Goal: Task Accomplishment & Management: Complete application form

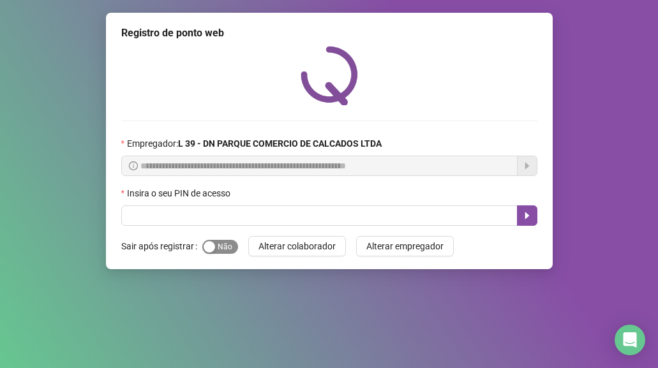
click at [213, 245] on div "button" at bounding box center [209, 246] width 11 height 11
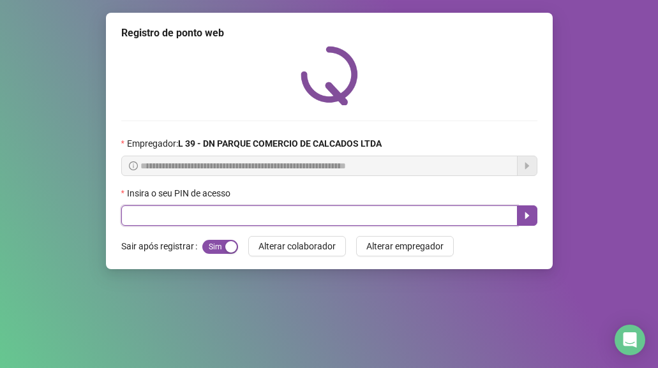
click at [168, 208] on input "text" at bounding box center [319, 216] width 397 height 20
type input "*****"
click at [529, 215] on icon "caret-right" at bounding box center [527, 216] width 10 height 10
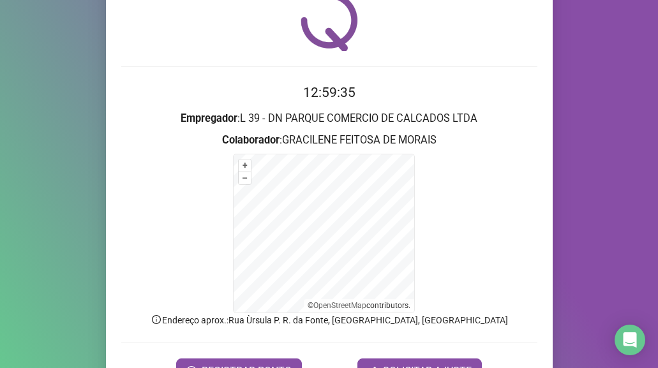
scroll to position [126, 0]
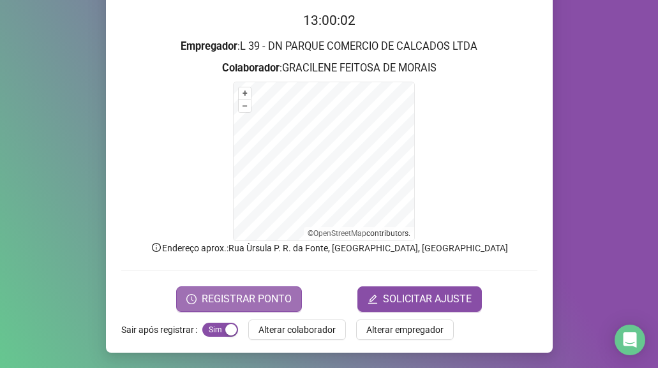
click at [234, 300] on span "REGISTRAR PONTO" at bounding box center [247, 299] width 90 height 15
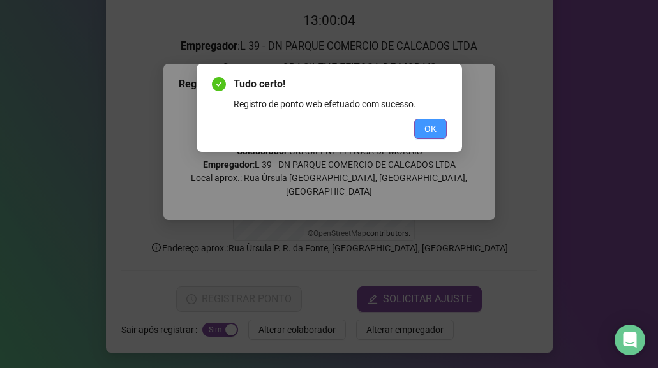
click at [434, 130] on span "OK" at bounding box center [431, 129] width 12 height 14
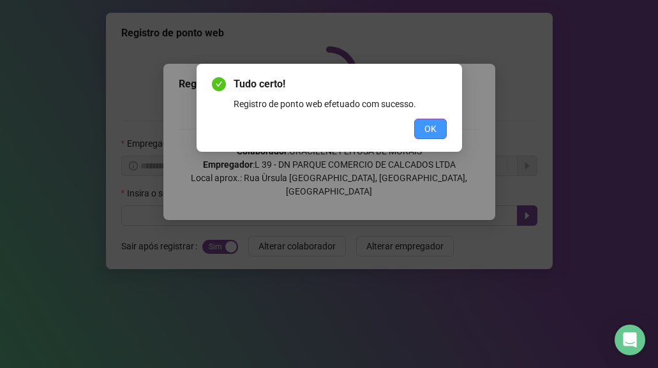
scroll to position [0, 0]
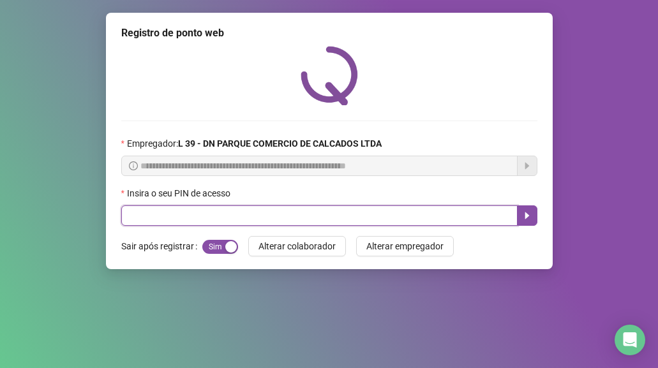
click at [140, 212] on input "text" at bounding box center [319, 216] width 397 height 20
type input "*****"
click at [531, 215] on icon "caret-right" at bounding box center [527, 216] width 10 height 10
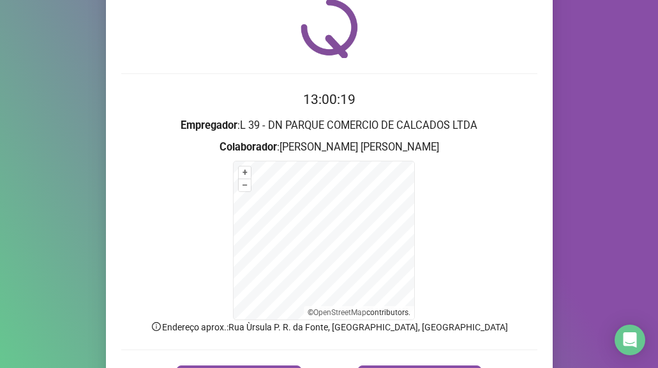
scroll to position [126, 0]
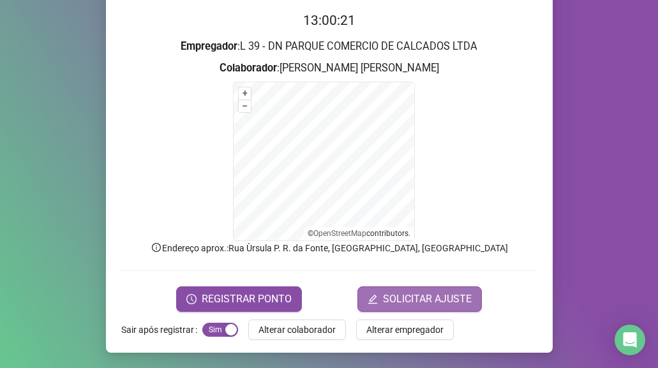
click at [416, 301] on span "SOLICITAR AJUSTE" at bounding box center [427, 299] width 89 height 15
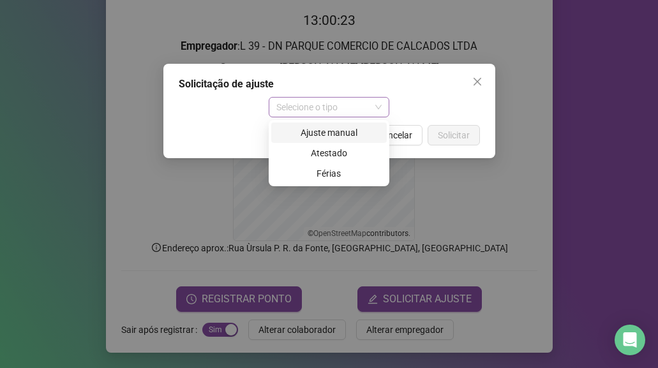
click at [369, 104] on span "Selecione o tipo" at bounding box center [329, 107] width 105 height 19
click at [365, 135] on div "Ajuste manual" at bounding box center [329, 133] width 100 height 14
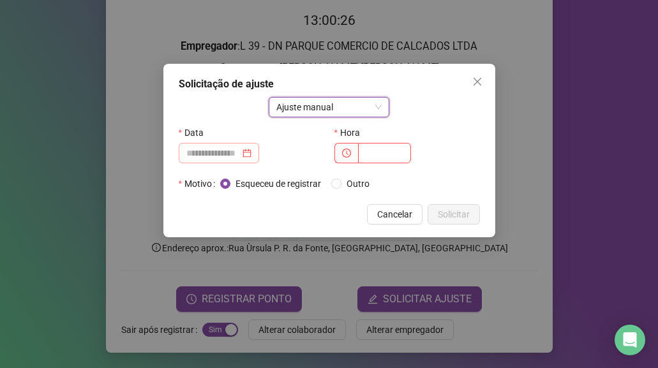
click at [252, 150] on div at bounding box center [218, 153] width 65 height 14
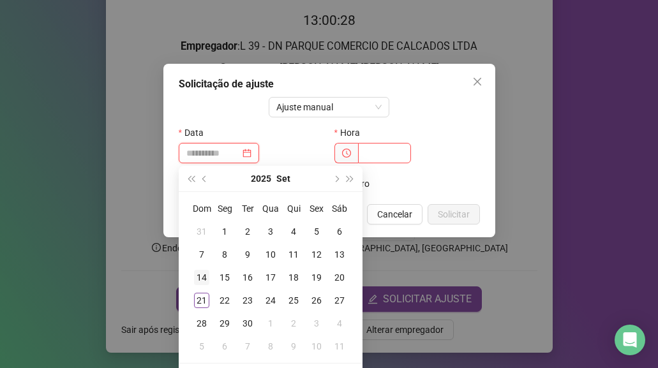
type input "**********"
click at [204, 296] on div "21" at bounding box center [201, 300] width 15 height 15
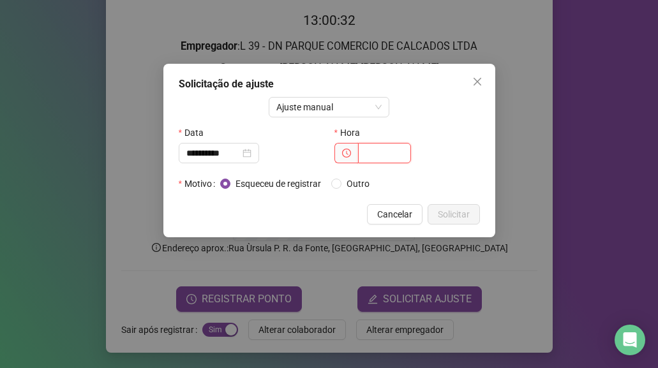
click at [371, 156] on input "text" at bounding box center [384, 153] width 53 height 20
type input "*"
click at [400, 212] on span "Cancelar" at bounding box center [394, 215] width 35 height 14
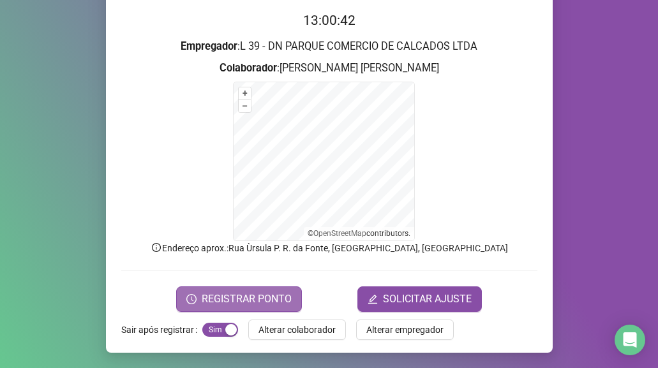
click at [221, 302] on span "REGISTRAR PONTO" at bounding box center [247, 299] width 90 height 15
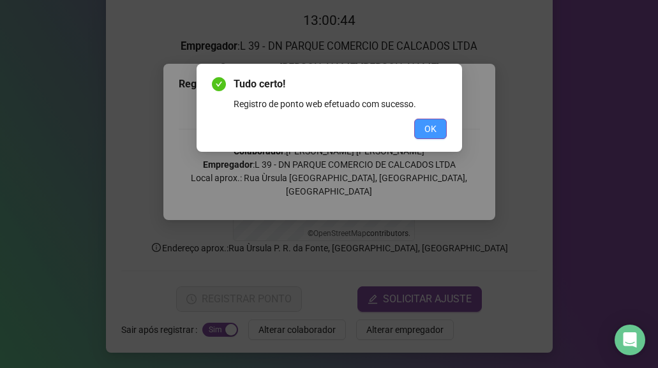
click at [430, 125] on span "OK" at bounding box center [431, 129] width 12 height 14
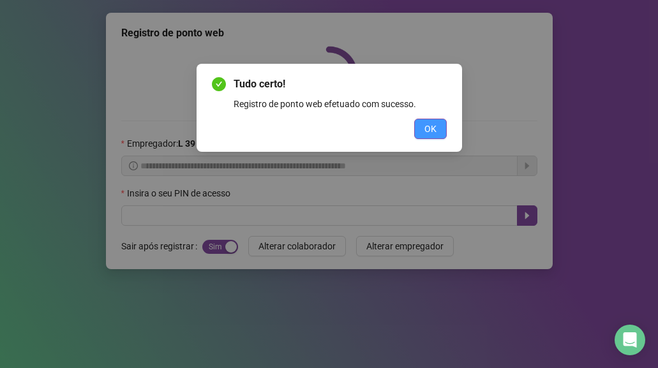
scroll to position [0, 0]
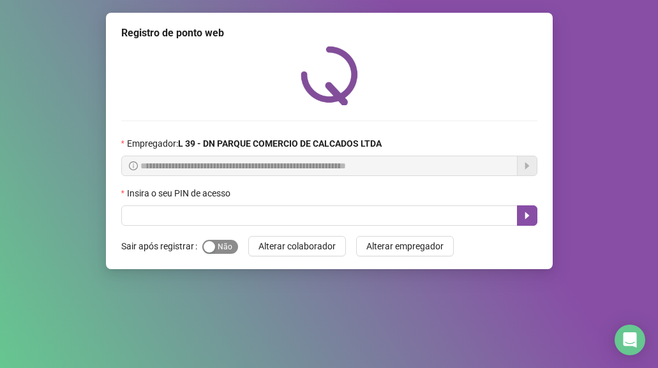
click at [227, 248] on span "Sim Não" at bounding box center [220, 247] width 36 height 14
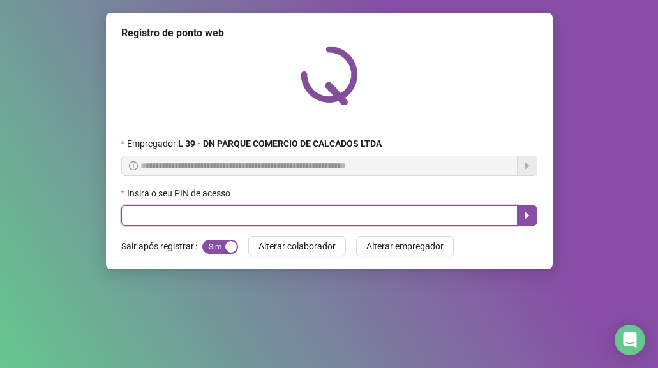
click at [155, 216] on input "text" at bounding box center [319, 216] width 397 height 20
type input "*****"
click at [530, 214] on icon "caret-right" at bounding box center [527, 216] width 10 height 10
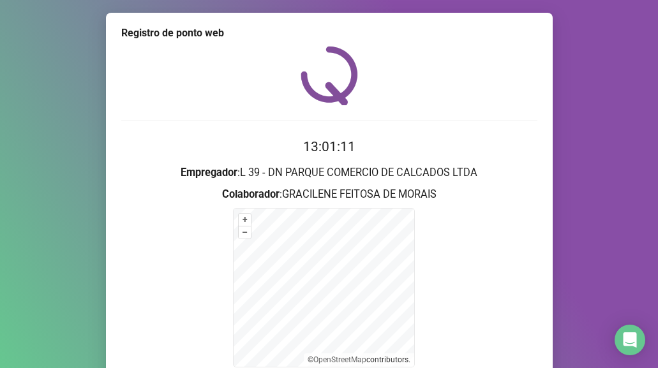
scroll to position [126, 0]
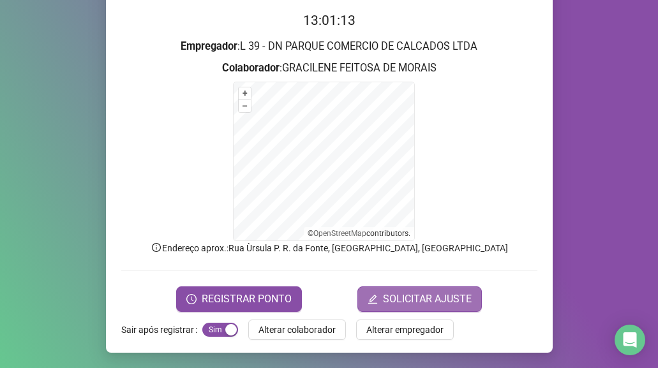
click at [395, 299] on span "SOLICITAR AJUSTE" at bounding box center [427, 299] width 89 height 15
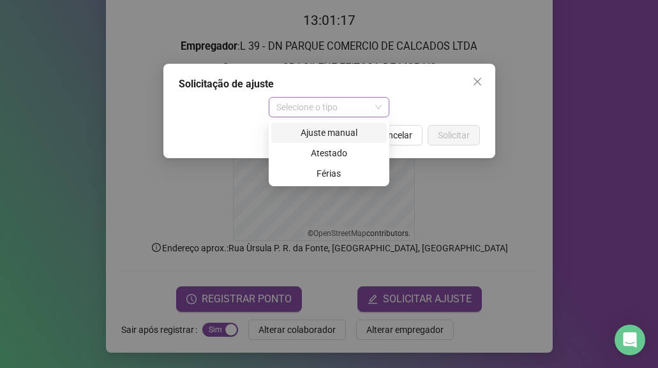
click at [383, 106] on div "Selecione o tipo" at bounding box center [329, 107] width 121 height 20
click at [346, 133] on div "Ajuste manual" at bounding box center [329, 133] width 100 height 14
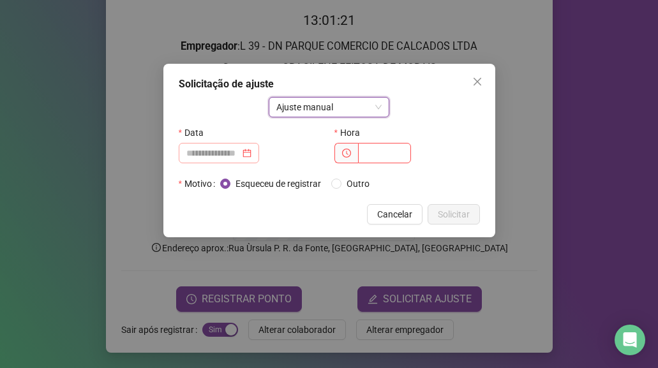
click at [252, 152] on div at bounding box center [218, 153] width 65 height 14
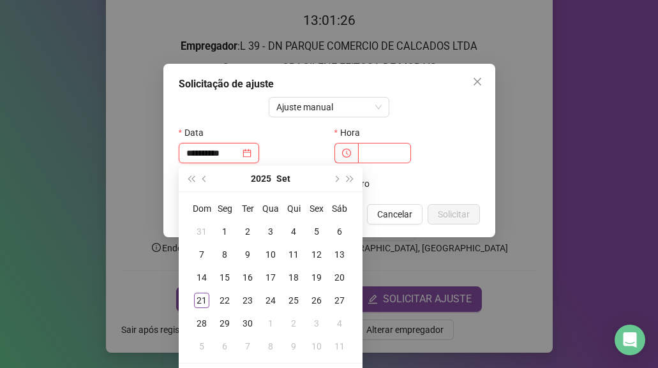
type input "**********"
click at [202, 255] on div "7" at bounding box center [201, 254] width 15 height 15
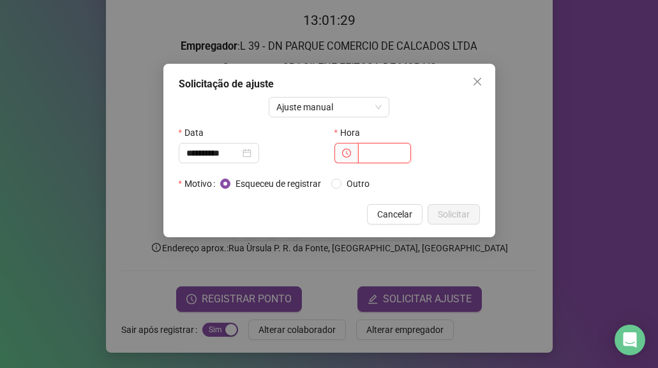
click at [376, 153] on input "text" at bounding box center [384, 153] width 53 height 20
type input "*****"
click at [458, 215] on span "Solicitar" at bounding box center [454, 215] width 32 height 14
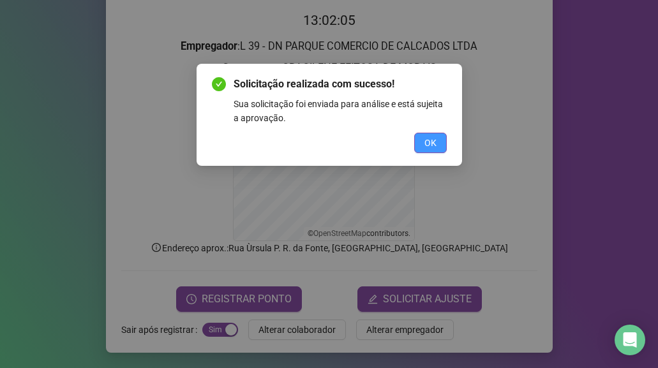
click at [425, 146] on span "OK" at bounding box center [431, 143] width 12 height 14
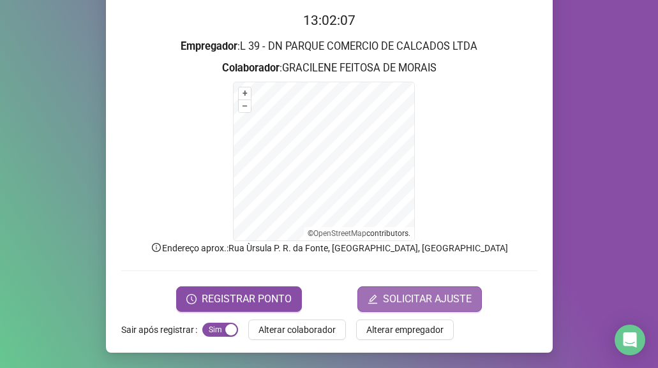
click at [455, 298] on span "SOLICITAR AJUSTE" at bounding box center [427, 299] width 89 height 15
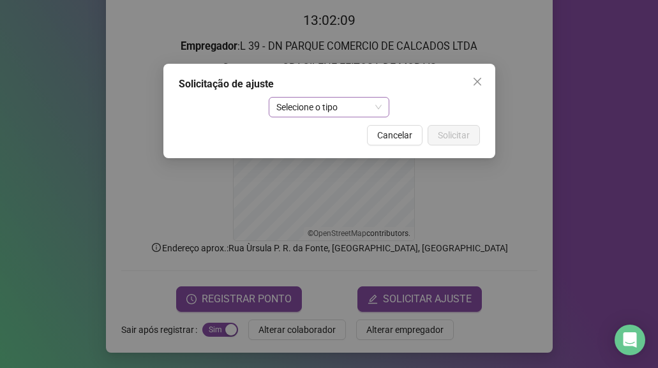
click at [380, 108] on span "Selecione o tipo" at bounding box center [329, 107] width 105 height 19
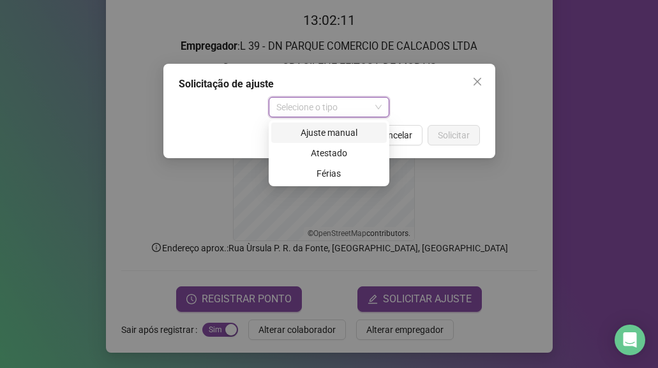
click at [317, 133] on div "Ajuste manual" at bounding box center [329, 133] width 100 height 14
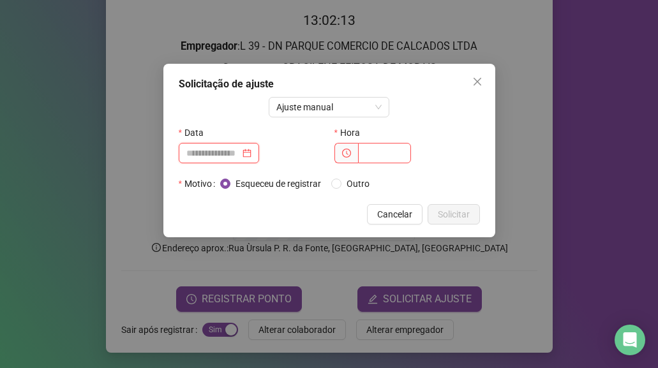
click at [239, 156] on input at bounding box center [213, 153] width 54 height 14
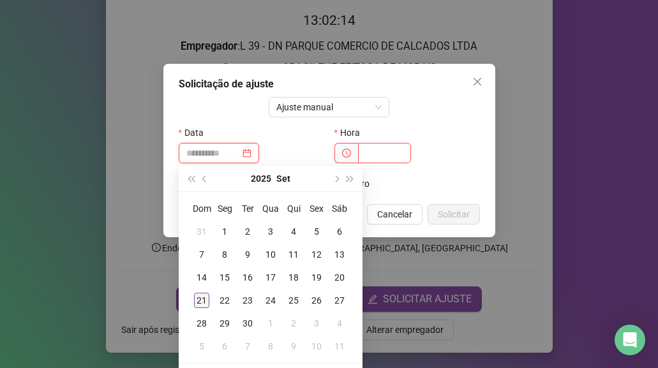
type input "**********"
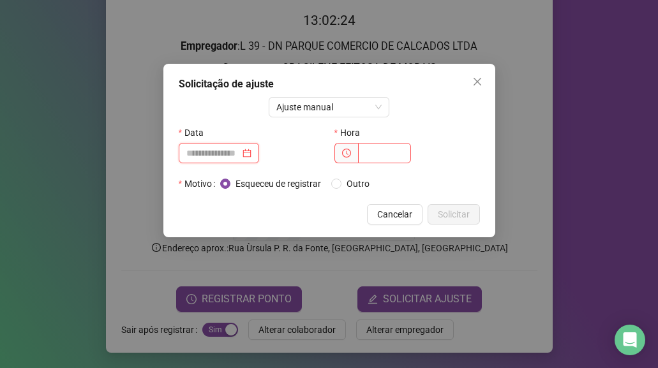
click at [252, 155] on div at bounding box center [218, 153] width 65 height 14
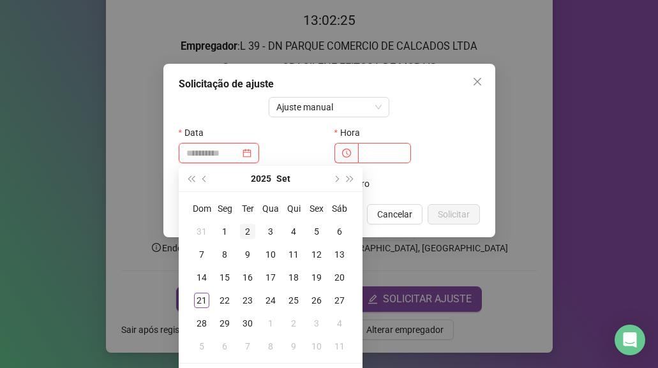
type input "**********"
click at [243, 228] on div "2" at bounding box center [247, 231] width 15 height 15
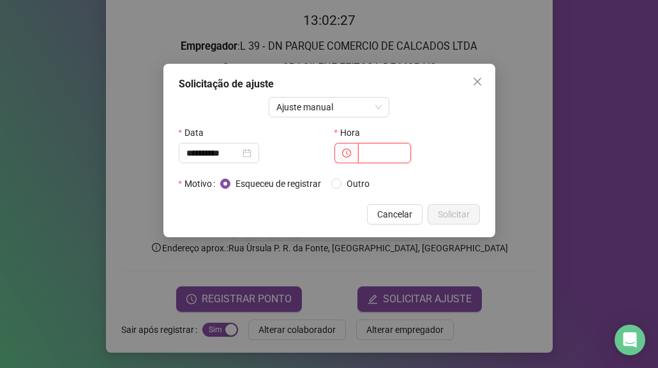
click at [381, 160] on input "text" at bounding box center [384, 153] width 53 height 20
type input "*****"
click at [472, 211] on button "Solicitar" at bounding box center [454, 214] width 52 height 20
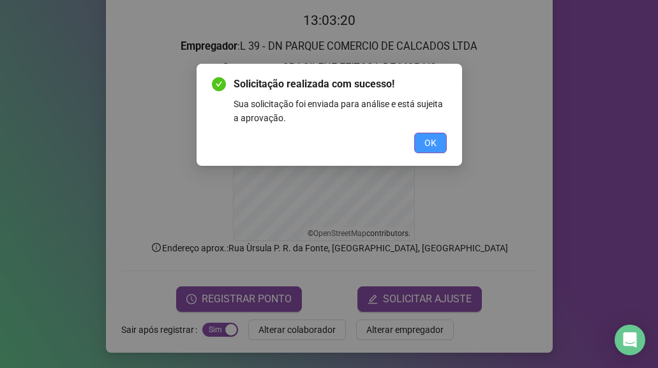
click at [421, 139] on button "OK" at bounding box center [430, 143] width 33 height 20
